Goal: Navigation & Orientation: Find specific page/section

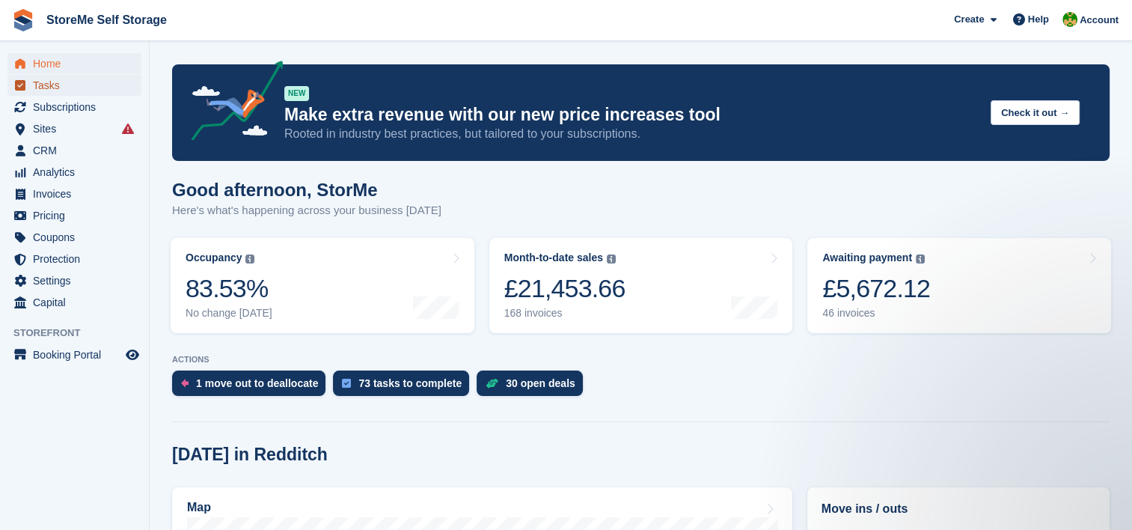
click at [64, 84] on span "Tasks" at bounding box center [78, 85] width 90 height 21
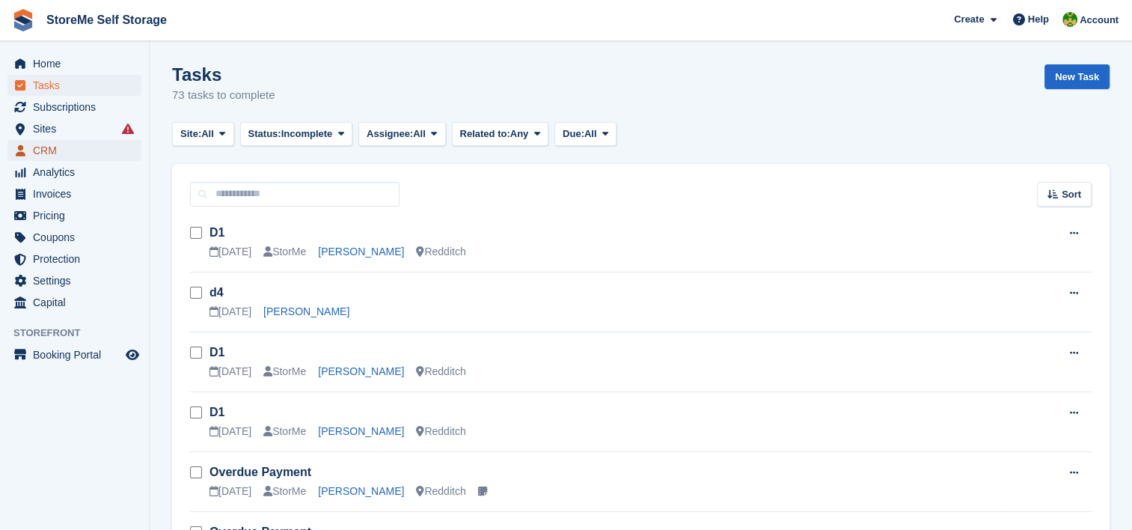
click at [39, 147] on span "CRM" at bounding box center [78, 150] width 90 height 21
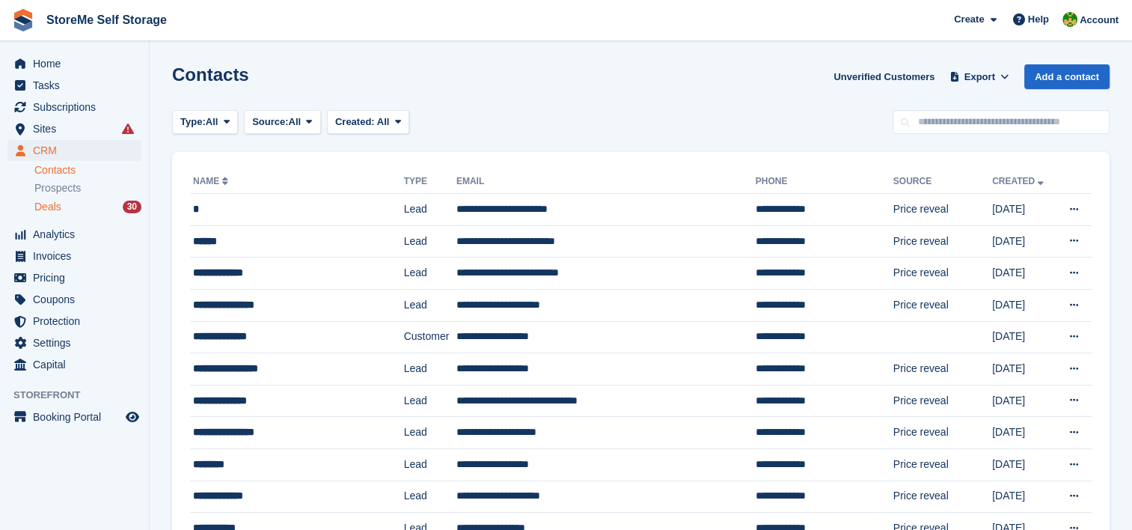
click at [73, 212] on div "Deals 30" at bounding box center [87, 207] width 107 height 14
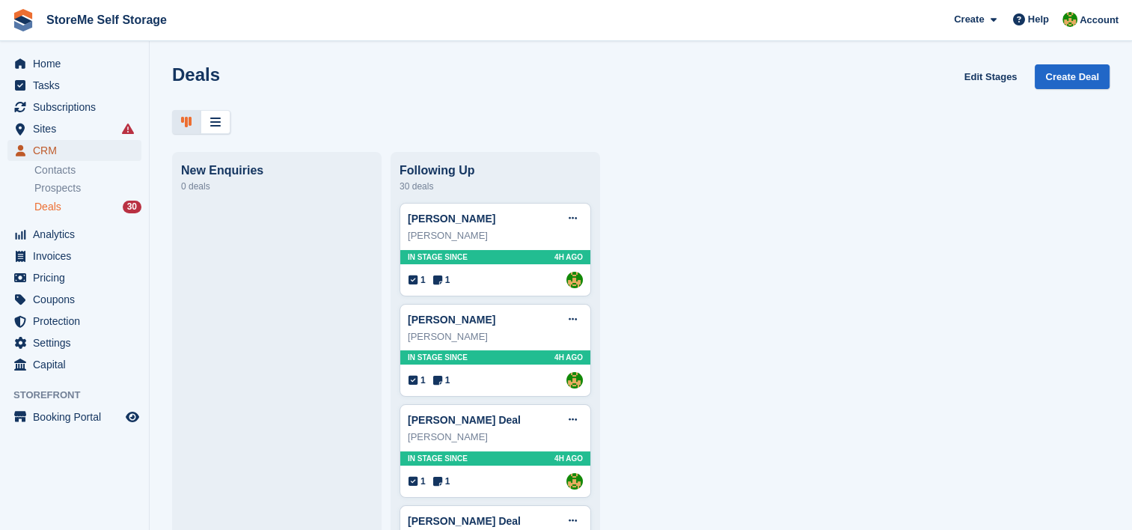
click at [78, 151] on span "CRM" at bounding box center [78, 150] width 90 height 21
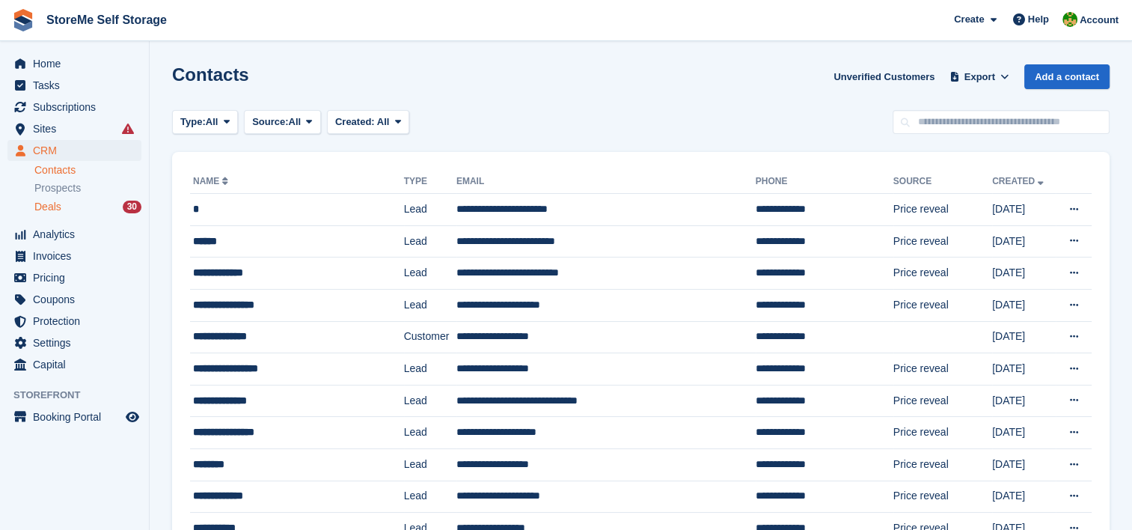
click at [63, 201] on div "Deals 30" at bounding box center [87, 207] width 107 height 14
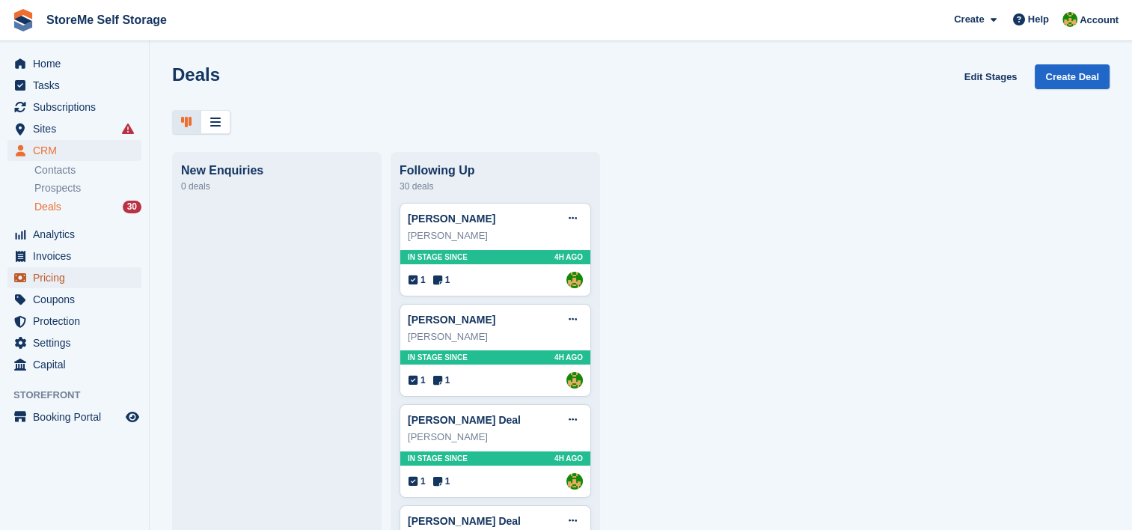
click at [72, 281] on span "Pricing" at bounding box center [78, 277] width 90 height 21
